Goal: Task Accomplishment & Management: Manage account settings

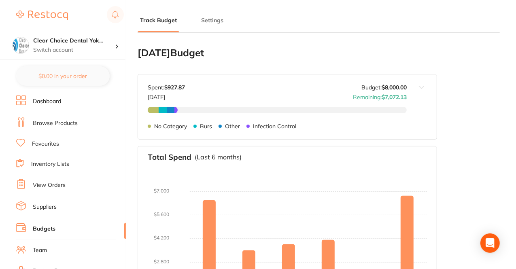
click at [103, 50] on p "Switch account" at bounding box center [74, 50] width 82 height 8
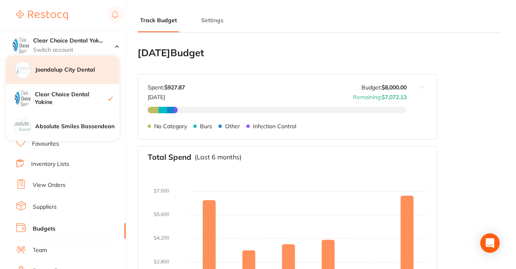
click at [87, 74] on div "Joondalup City Dental" at bounding box center [62, 70] width 113 height 28
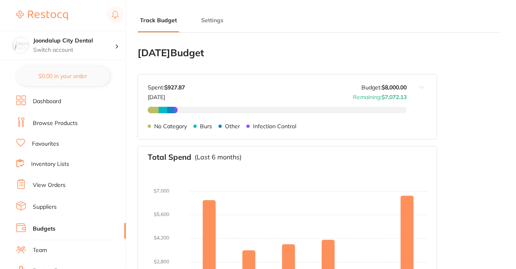
type input "18,000"
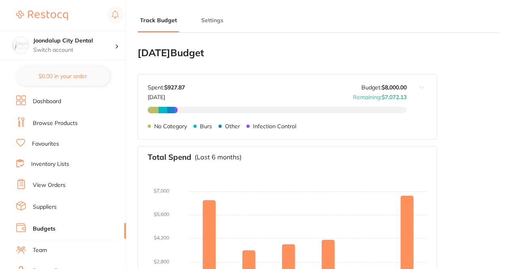
type input "18,000"
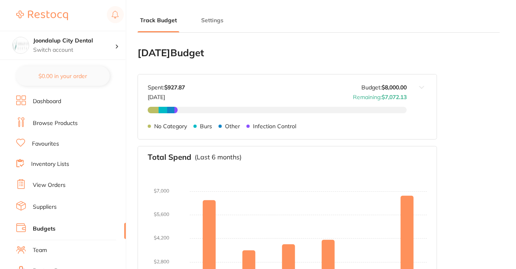
type input "18,000"
type input "19,000"
type input "21,384"
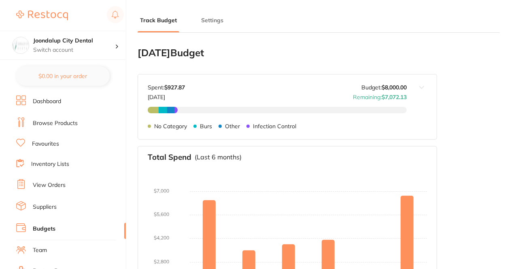
type input "18,000"
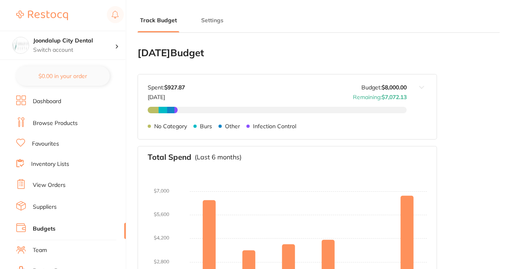
type input "18,000"
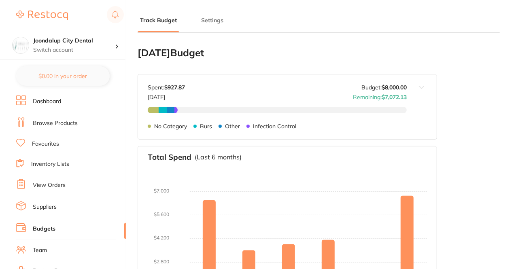
type input "19,000"
type input "305,488"
type input "21,384"
